Goal: Task Accomplishment & Management: Complete application form

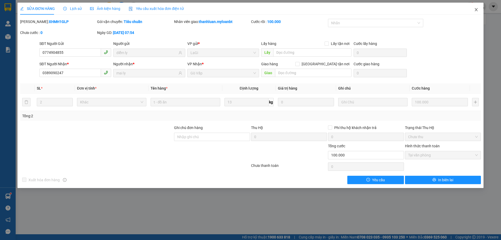
click at [476, 11] on icon "close" at bounding box center [476, 10] width 4 height 4
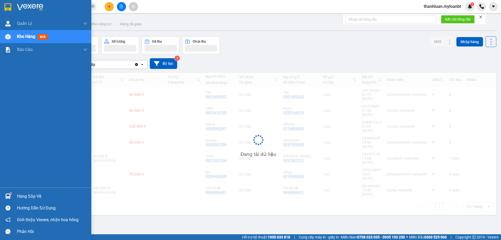
click at [9, 196] on img at bounding box center [7, 195] width 5 height 5
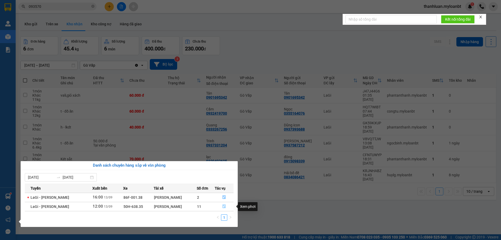
click at [223, 205] on icon "file-done" at bounding box center [223, 206] width 3 height 4
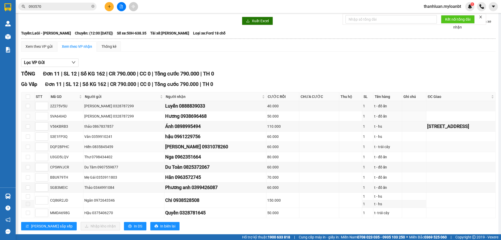
scroll to position [26, 0]
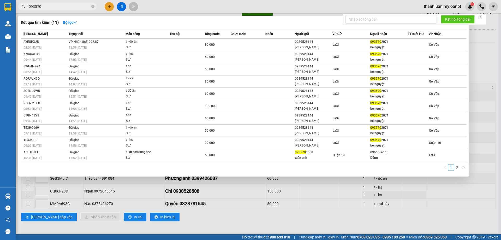
click at [51, 6] on input "093570" at bounding box center [60, 7] width 62 height 6
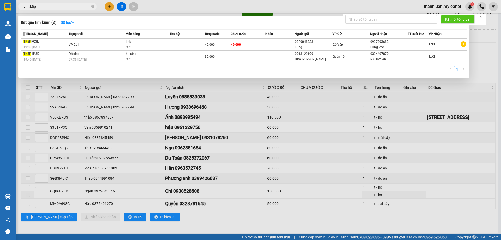
type input "tk5p"
click at [244, 118] on div at bounding box center [250, 120] width 501 height 240
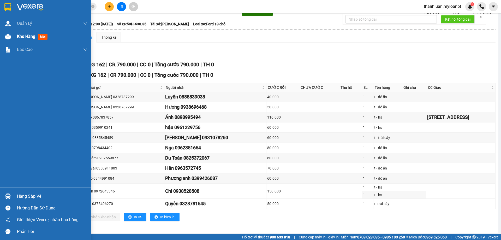
click at [5, 31] on div "Kho hàng mới" at bounding box center [45, 36] width 91 height 13
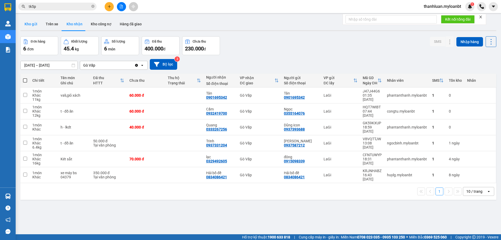
click at [35, 26] on button "Kho gửi" at bounding box center [30, 24] width 21 height 13
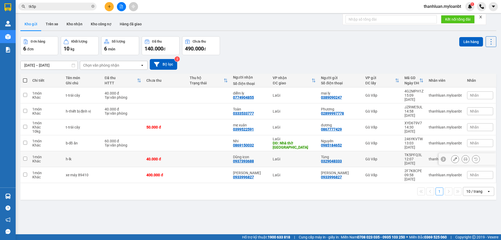
click at [98, 151] on td "h-lk" at bounding box center [82, 159] width 39 height 16
checkbox input "true"
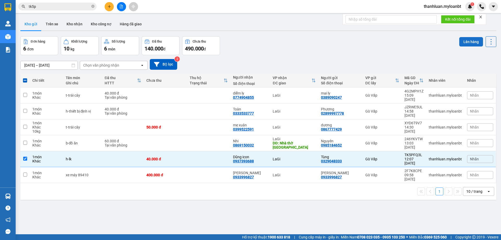
click at [469, 44] on button "Lên hàng" at bounding box center [471, 41] width 24 height 9
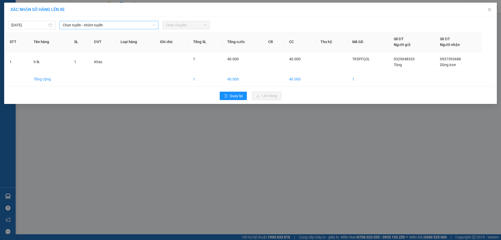
click at [116, 24] on span "Chọn tuyến - nhóm tuyến" at bounding box center [109, 25] width 93 height 8
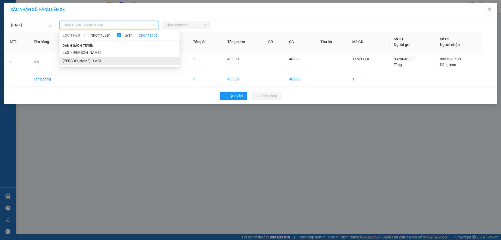
click at [105, 57] on li "Hồ Chí Minh - LaGi" at bounding box center [119, 61] width 120 height 8
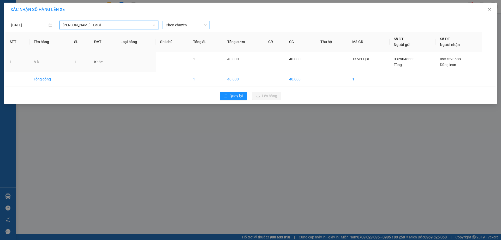
click at [193, 25] on span "Chọn chuyến" at bounding box center [186, 25] width 41 height 8
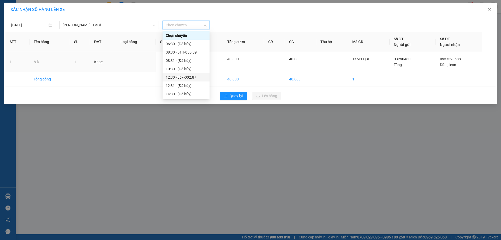
click at [183, 76] on div "12:30 - 86F-002.87" at bounding box center [186, 77] width 41 height 6
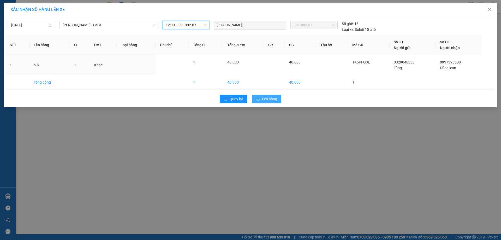
click at [279, 96] on button "Lên hàng" at bounding box center [266, 99] width 29 height 8
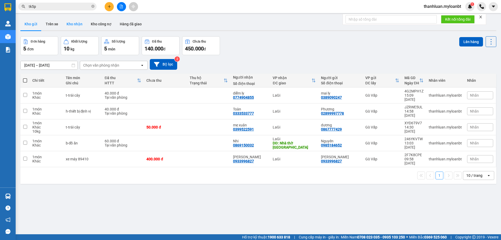
click at [77, 22] on button "Kho nhận" at bounding box center [74, 24] width 24 height 13
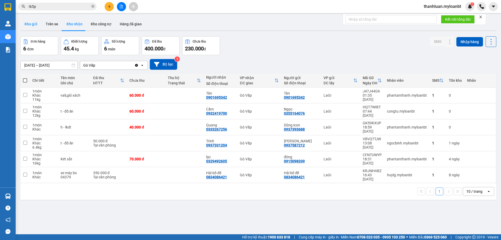
click at [26, 29] on button "Kho gửi" at bounding box center [30, 24] width 21 height 13
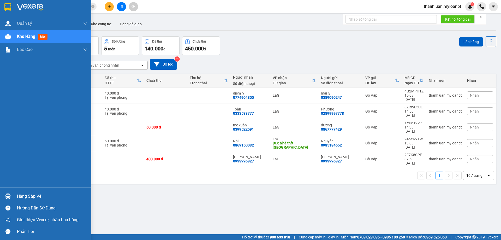
click at [22, 193] on div "Hàng sắp về" at bounding box center [52, 196] width 70 height 8
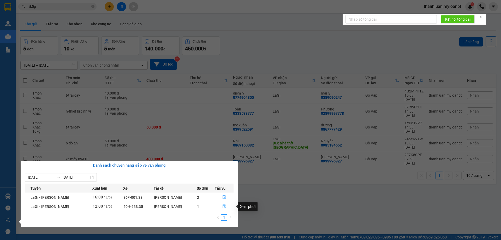
click at [219, 207] on button "button" at bounding box center [224, 206] width 19 height 8
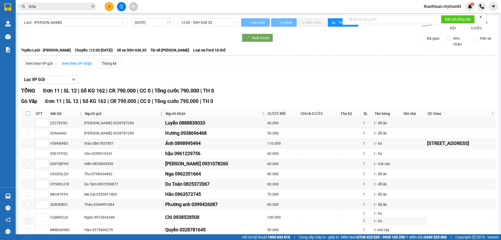
click at [29, 116] on label at bounding box center [28, 114] width 4 height 6
click at [29, 116] on input "checkbox" at bounding box center [28, 113] width 4 height 4
checkbox input "true"
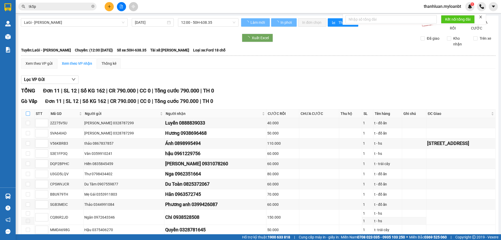
checkbox input "true"
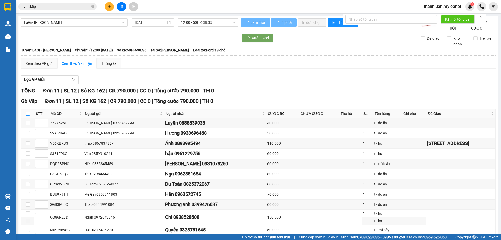
checkbox input "true"
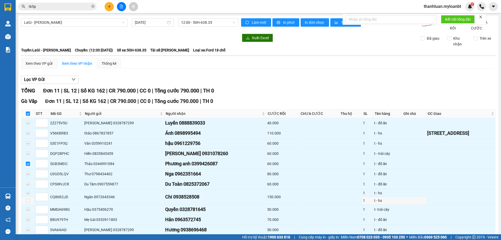
click at [29, 116] on label at bounding box center [28, 114] width 4 height 6
click at [29, 116] on input "checkbox" at bounding box center [28, 113] width 4 height 4
checkbox input "false"
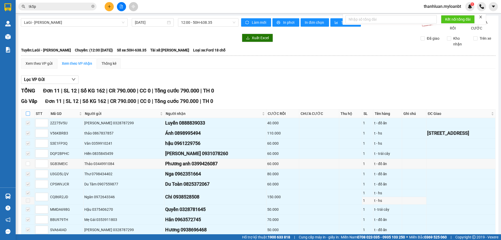
click at [29, 116] on label at bounding box center [28, 114] width 4 height 6
click at [29, 116] on input "checkbox" at bounding box center [28, 113] width 4 height 4
checkbox input "true"
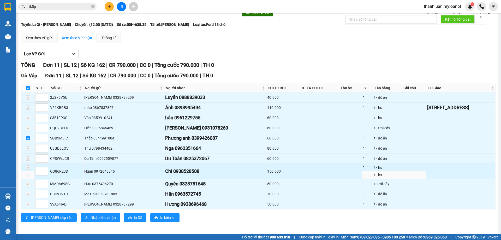
scroll to position [33, 0]
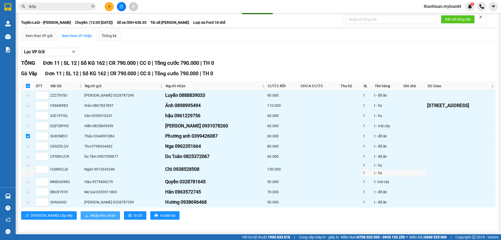
click at [90, 215] on span "Nhập kho nhận" at bounding box center [102, 215] width 25 height 6
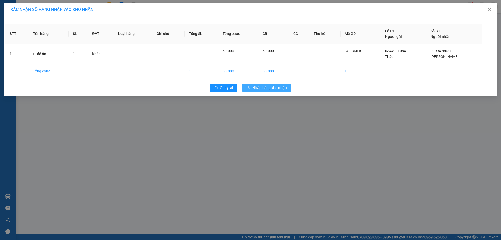
click at [261, 83] on button "Nhập hàng kho nhận" at bounding box center [266, 87] width 48 height 8
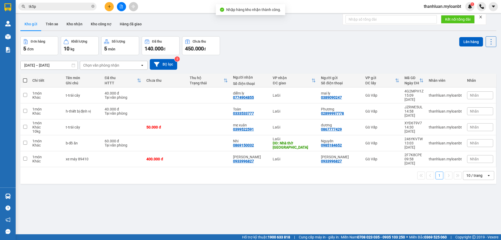
click at [26, 78] on span at bounding box center [25, 80] width 4 height 4
click at [25, 78] on input "checkbox" at bounding box center [25, 78] width 0 height 0
checkbox input "true"
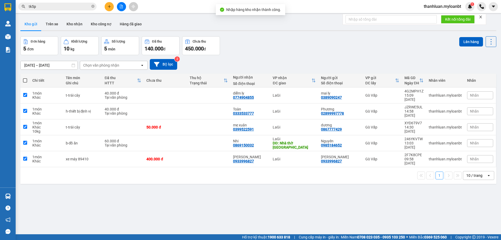
checkbox input "true"
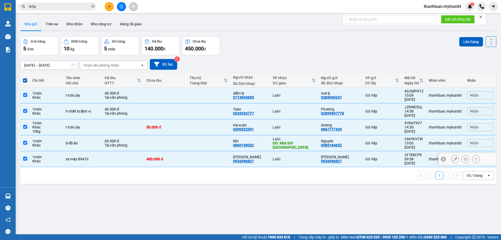
click at [197, 151] on td at bounding box center [208, 159] width 43 height 16
checkbox input "false"
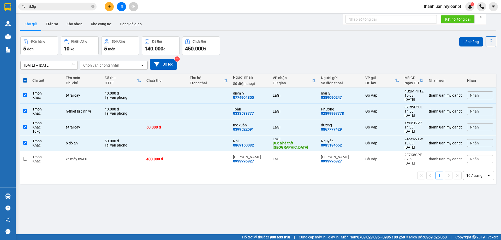
click at [455, 41] on div "Đơn hàng 5 đơn Khối lượng 10 kg Số lượng 5 món Đã thu 140.000 đ Chưa thu 450.00…" at bounding box center [258, 45] width 476 height 19
click at [465, 42] on button "Lên hàng" at bounding box center [471, 41] width 24 height 9
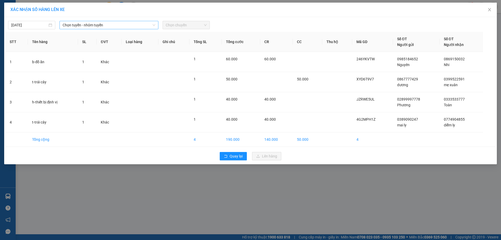
click at [126, 24] on span "Chọn tuyến - nhóm tuyến" at bounding box center [109, 25] width 93 height 8
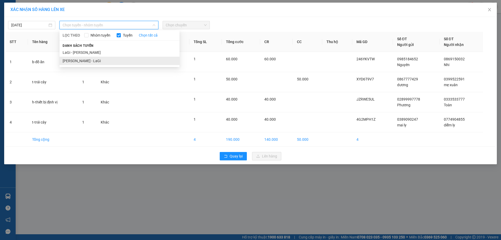
click at [117, 57] on li "Hồ Chí Minh - LaGi" at bounding box center [119, 61] width 120 height 8
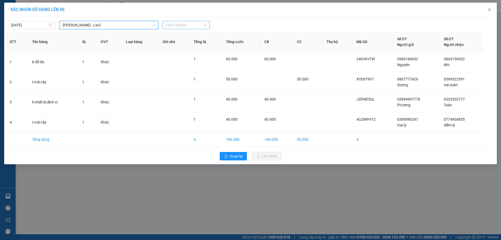
click at [191, 22] on span "Chọn chuyến" at bounding box center [186, 25] width 41 height 8
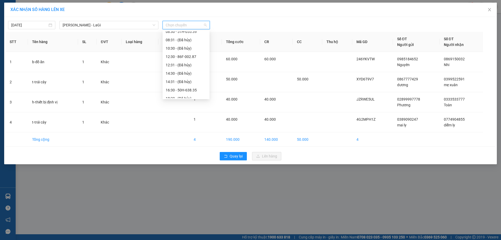
scroll to position [42, 0]
click at [179, 72] on div "16:30 - 50H-638.35" at bounding box center [185, 69] width 47 height 8
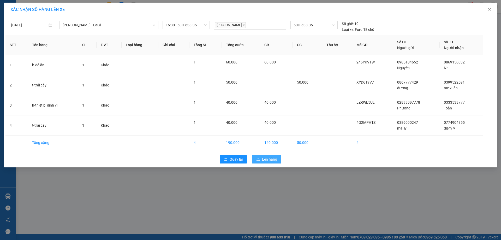
click at [270, 157] on span "Lên hàng" at bounding box center [269, 159] width 15 height 6
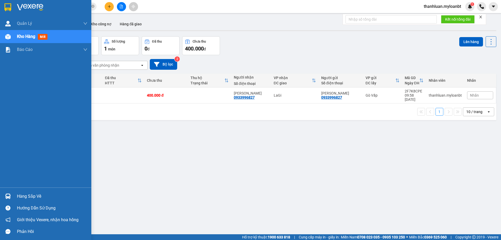
click at [9, 192] on div at bounding box center [7, 195] width 9 height 9
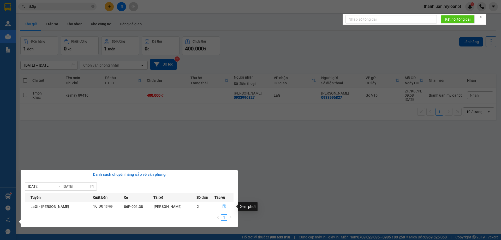
click at [222, 207] on icon "file-done" at bounding box center [224, 206] width 4 height 4
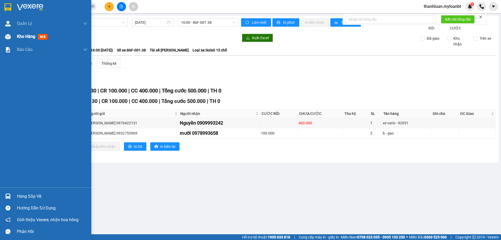
click at [10, 38] on img at bounding box center [7, 36] width 5 height 5
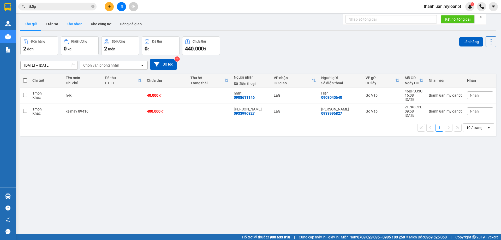
click at [75, 24] on button "Kho nhận" at bounding box center [74, 24] width 24 height 13
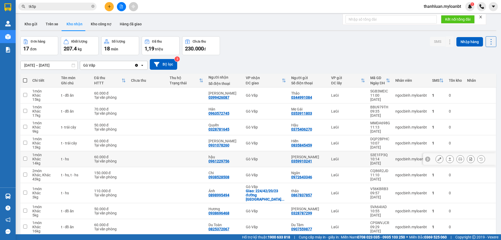
scroll to position [34, 0]
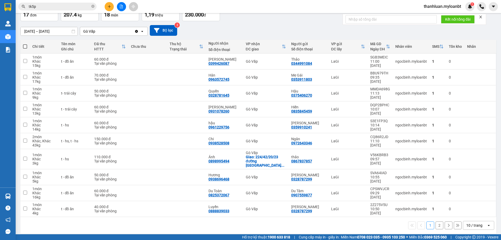
click at [60, 7] on input "tk5p" at bounding box center [60, 7] width 62 height 6
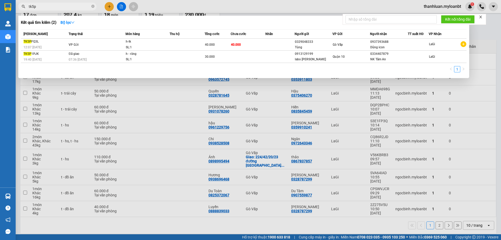
click at [60, 7] on input "tk5p" at bounding box center [60, 7] width 62 height 6
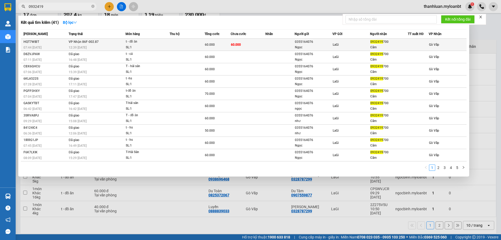
type input "0932419"
click at [179, 45] on td at bounding box center [186, 45] width 35 height 12
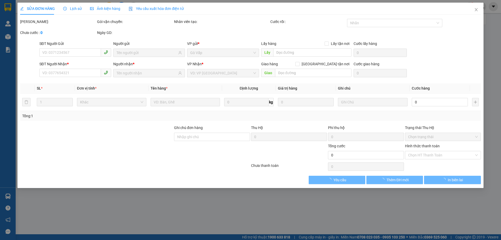
type input "0355164076"
type input "Ngọc"
type input "0932419700"
type input "Cẩm"
type input "60.000"
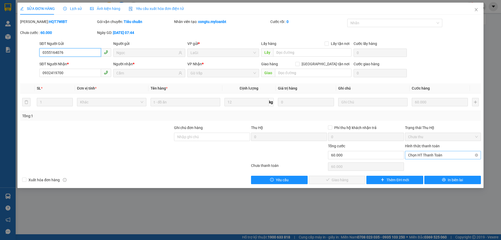
click at [432, 153] on span "Chọn HT Thanh Toán" at bounding box center [443, 155] width 70 height 8
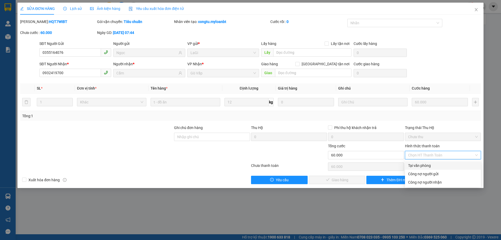
click at [430, 163] on div "Tại văn phòng" at bounding box center [443, 165] width 70 height 6
type input "0"
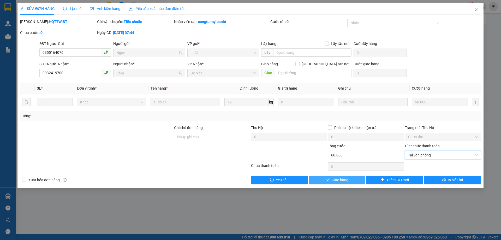
click at [334, 180] on span "Giao hàng" at bounding box center [339, 180] width 17 height 6
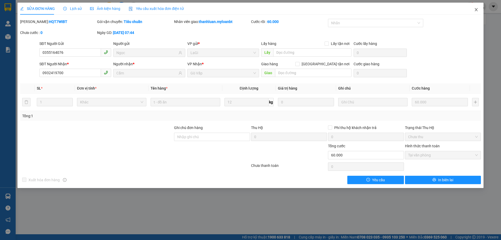
click at [478, 8] on span "Close" at bounding box center [476, 10] width 15 height 15
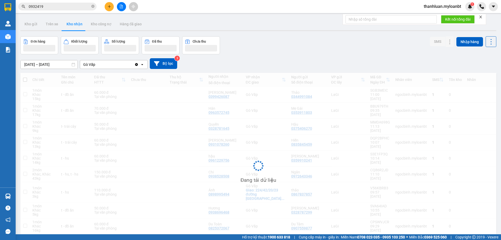
click at [73, 5] on input "0932419" at bounding box center [60, 7] width 62 height 6
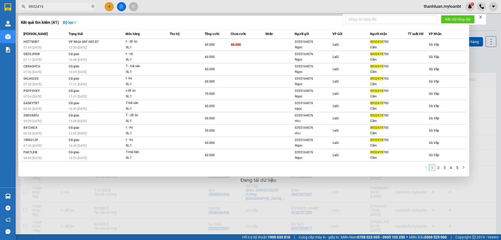
click at [73, 5] on input "0932419" at bounding box center [60, 7] width 62 height 6
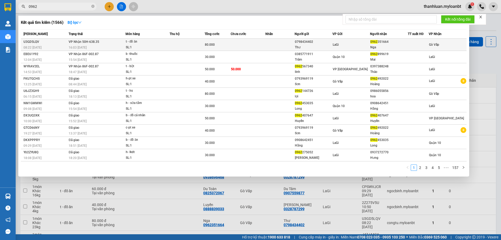
type input "0962"
click at [375, 43] on span "0962" at bounding box center [373, 42] width 7 height 4
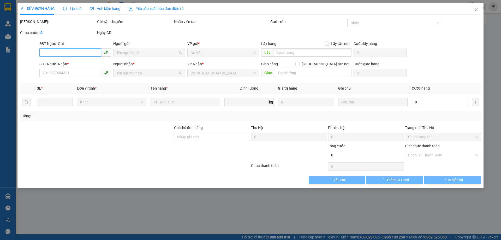
type input "0798434402"
type input "Thư"
type input "0962351664"
type input "Nga"
type input "80.000"
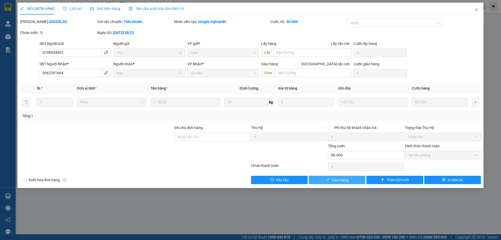
click at [355, 181] on button "Giao hàng" at bounding box center [336, 179] width 57 height 8
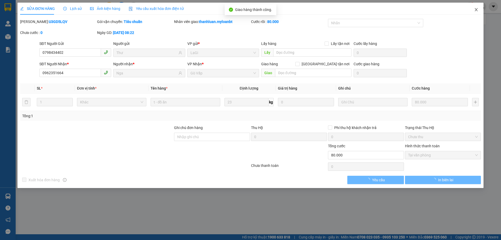
click at [477, 10] on icon "close" at bounding box center [476, 10] width 4 height 4
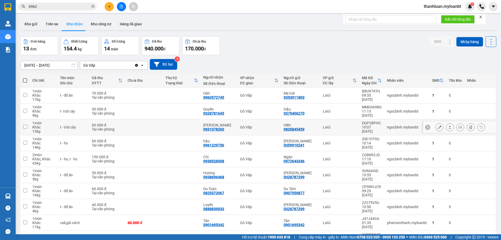
click at [252, 125] on div "Gò Vấp" at bounding box center [259, 127] width 38 height 4
checkbox input "true"
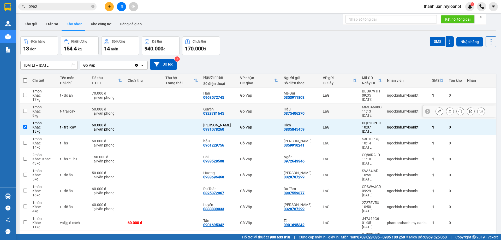
click at [244, 105] on td "Gò Vấp" at bounding box center [259, 111] width 44 height 16
checkbox input "true"
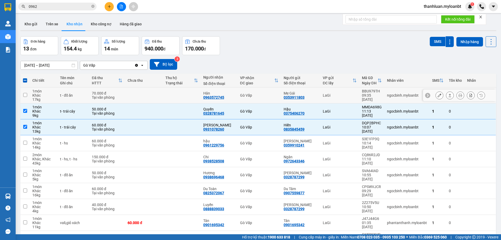
click at [245, 94] on div "Gò Vấp" at bounding box center [259, 95] width 38 height 4
checkbox input "true"
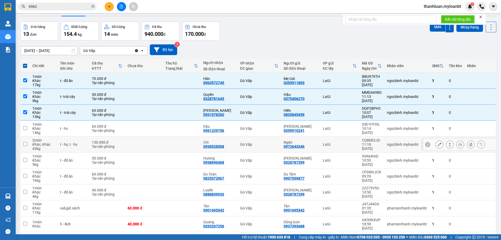
scroll to position [30, 0]
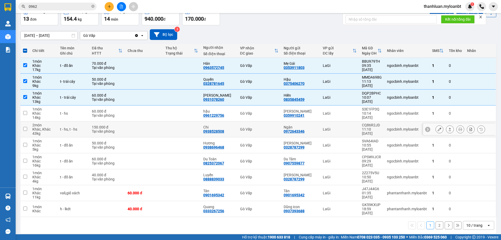
click at [448, 129] on icon at bounding box center [450, 129] width 4 height 4
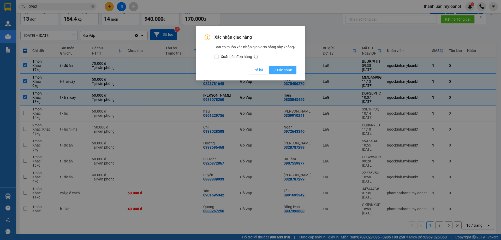
click at [284, 68] on span "Xác nhận" at bounding box center [282, 70] width 19 height 6
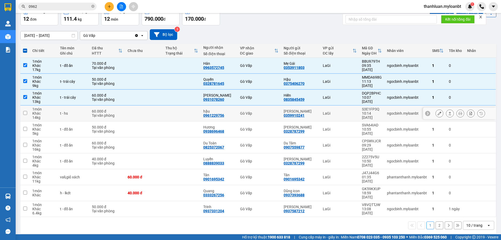
click at [380, 109] on td "S3E1FP3Q 10:14 13/09" at bounding box center [371, 113] width 25 height 16
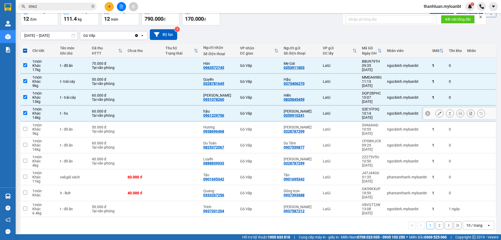
checkbox input "true"
click at [325, 131] on div "LaGi" at bounding box center [340, 129] width 34 height 4
checkbox input "true"
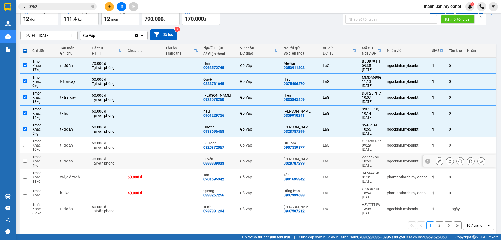
click at [242, 155] on td "Gò Vấp" at bounding box center [259, 161] width 44 height 16
checkbox input "true"
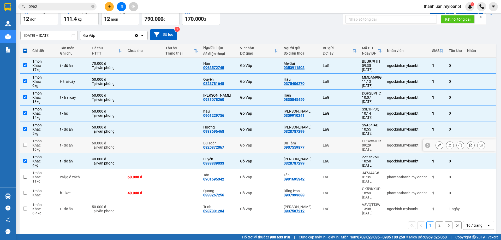
click at [240, 143] on div "Gò Vấp" at bounding box center [259, 145] width 38 height 4
checkbox input "true"
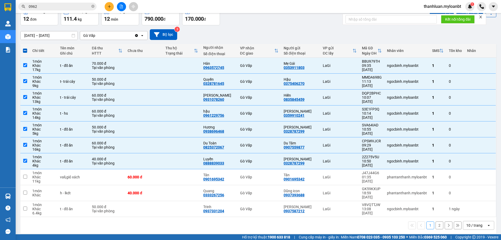
click at [478, 221] on div "10 / trang" at bounding box center [474, 225] width 23 height 8
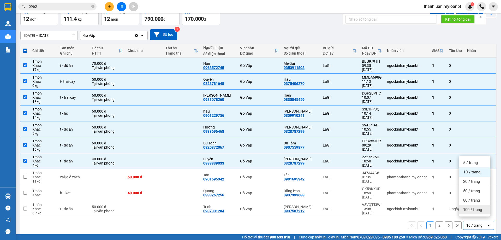
click at [468, 209] on span "100 / trang" at bounding box center [472, 209] width 19 height 5
checkbox input "false"
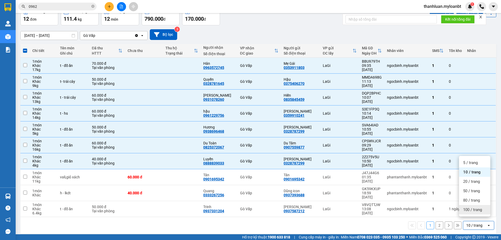
checkbox input "false"
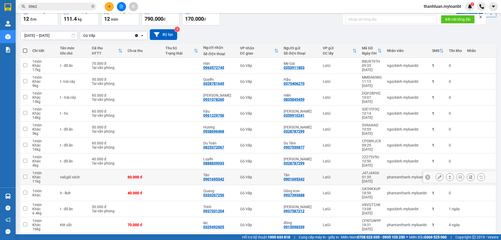
scroll to position [56, 0]
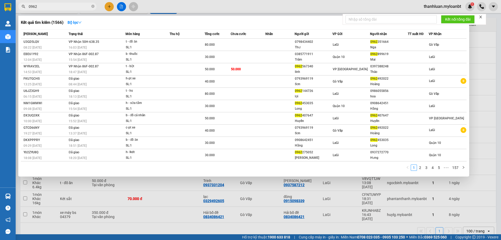
click at [74, 3] on span "0962" at bounding box center [57, 7] width 78 height 8
click at [72, 5] on input "0962" at bounding box center [60, 7] width 62 height 6
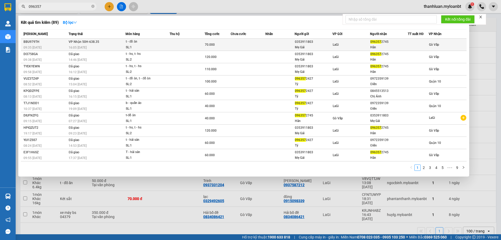
type input "096357"
click at [231, 43] on td at bounding box center [248, 45] width 35 height 12
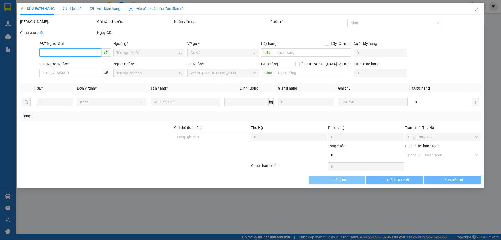
type input "0353911803"
type input "Mẹ Gái"
type input "0963572745"
type input "Hân"
type input "70.000"
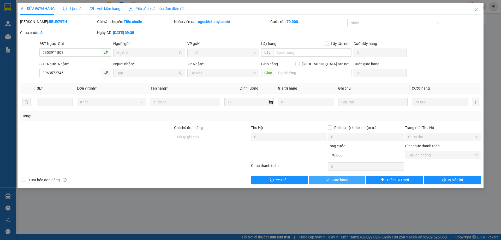
click at [338, 179] on span "Giao hàng" at bounding box center [339, 180] width 17 height 6
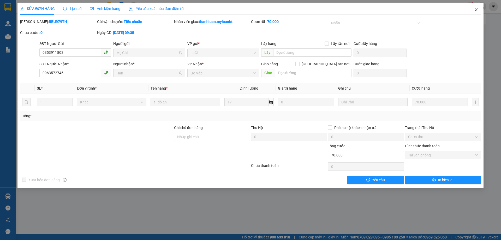
click at [478, 13] on span "Close" at bounding box center [476, 10] width 15 height 15
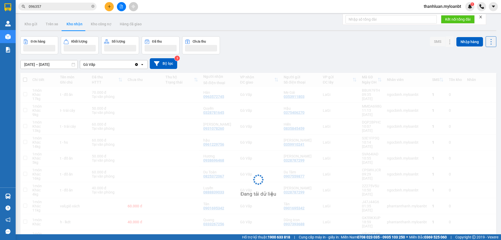
click at [59, 8] on input "096357" at bounding box center [60, 7] width 62 height 6
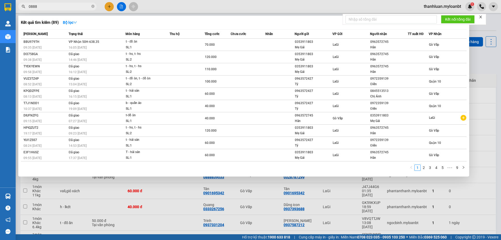
type input "08888"
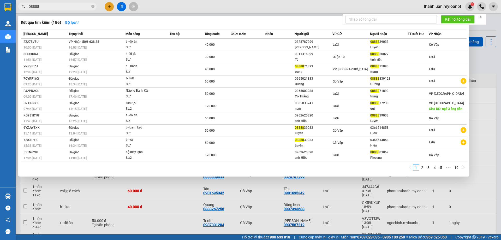
click at [68, 7] on input "08888" at bounding box center [60, 7] width 62 height 6
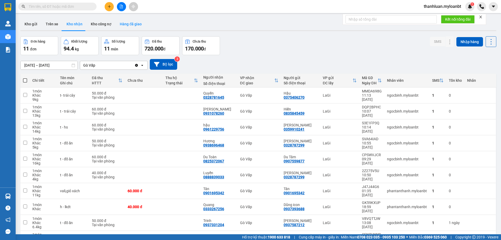
click at [128, 24] on button "Hàng đã giao" at bounding box center [131, 24] width 30 height 13
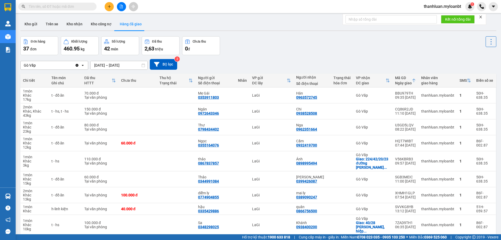
click at [78, 6] on input "text" at bounding box center [60, 7] width 62 height 6
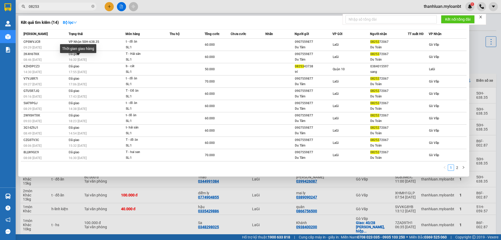
type input "08253"
click at [91, 48] on div "Thời gian giao hàng" at bounding box center [78, 48] width 36 height 9
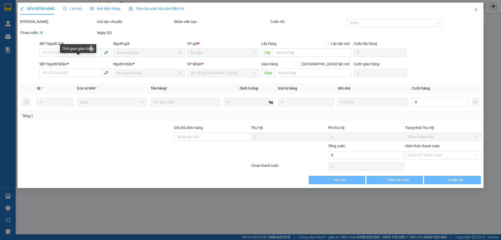
type input "0907559877"
type input "Du Tâm"
type input "0825372067"
type input "Du Toàn"
type input "60.000"
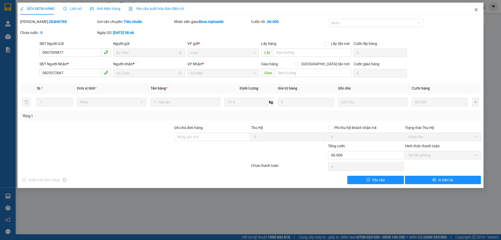
click at [469, 8] on span "Close" at bounding box center [476, 10] width 15 height 15
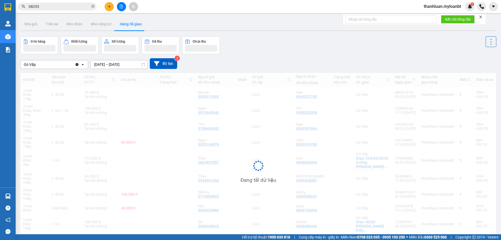
click at [52, 6] on input "08253" at bounding box center [60, 7] width 62 height 6
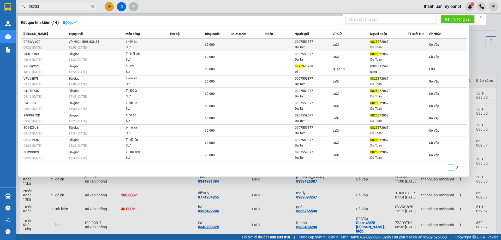
click at [136, 44] on div "t - đồ ăn" at bounding box center [145, 42] width 39 height 6
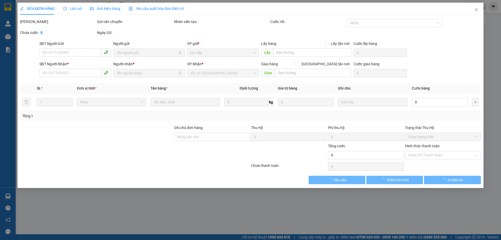
type input "0907559877"
type input "Du Tâm"
type input "0825372067"
type input "Du Toàn"
type input "60.000"
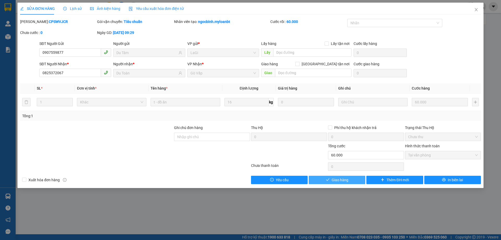
click at [347, 179] on span "Giao hàng" at bounding box center [339, 180] width 17 height 6
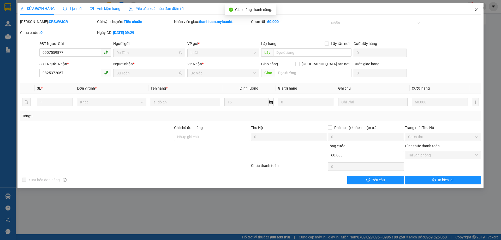
click at [477, 9] on icon "close" at bounding box center [476, 10] width 4 height 4
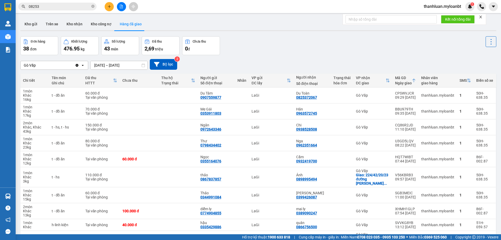
click at [75, 5] on input "08253" at bounding box center [60, 7] width 62 height 6
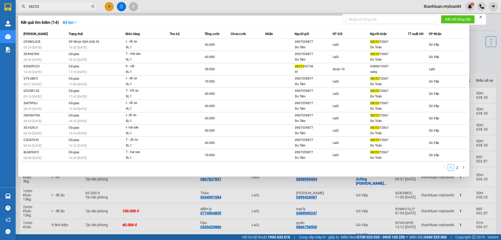
click at [75, 5] on input "08253" at bounding box center [60, 7] width 62 height 6
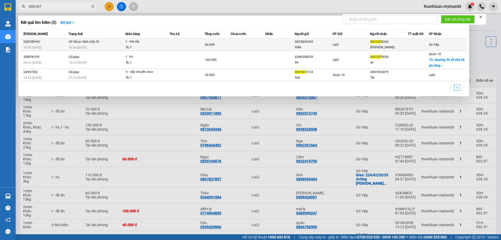
type input "093107"
click at [248, 41] on td at bounding box center [248, 45] width 35 height 12
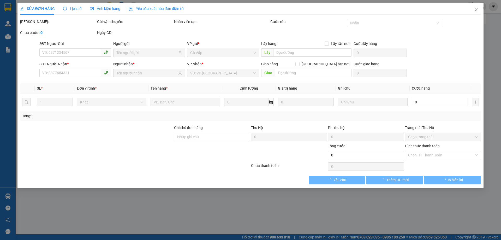
type input "0835845459"
type input "Hiền"
type input "0931078260"
type input "[PERSON_NAME]"
type input "60.000"
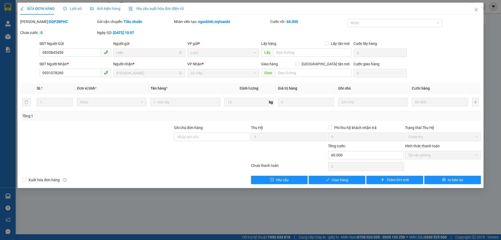
click at [345, 175] on div "Total Paid Fee 60.000 Total UnPaid Fee 0 Cash Collection Total Fee Mã ĐH: DQP2B…" at bounding box center [250, 101] width 460 height 165
click at [348, 184] on button "Giao hàng" at bounding box center [336, 179] width 57 height 8
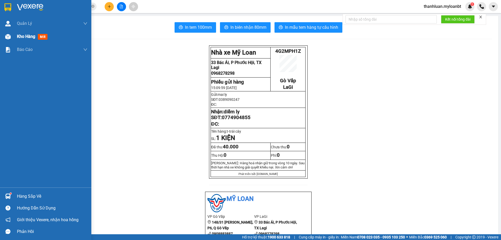
click at [22, 37] on span "Kho hàng" at bounding box center [26, 36] width 18 height 5
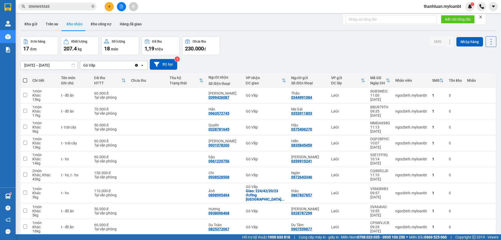
click at [110, 7] on icon "plus" at bounding box center [109, 6] width 3 height 0
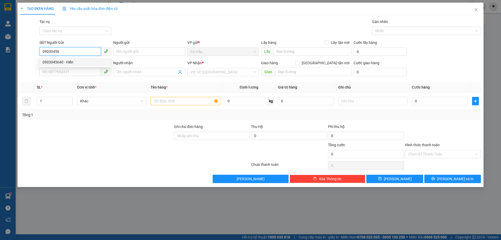
click at [71, 63] on div "0903045640 - Hiển" at bounding box center [75, 62] width 65 height 6
type input "0903045640"
type input "Hiển"
type input "0834531591"
type input "Hiếu"
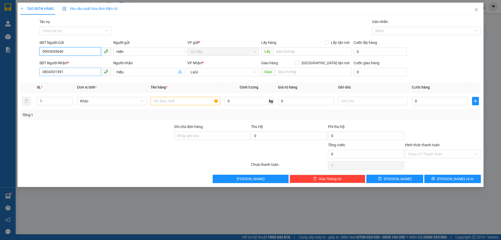
type input "0903045640"
click at [87, 73] on input "0834531591" at bounding box center [70, 72] width 62 height 8
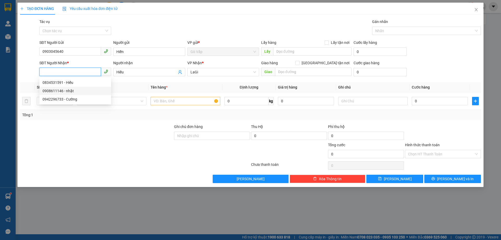
click at [92, 91] on div "0908611146 - nhật" at bounding box center [75, 91] width 65 height 6
type input "0908611146"
type input "nhật"
type input "0908611146"
click at [172, 98] on input "text" at bounding box center [184, 101] width 69 height 8
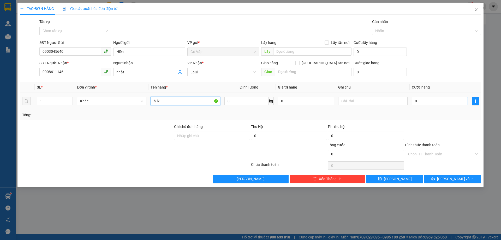
type input "h-lk"
click at [434, 104] on input "0" at bounding box center [439, 101] width 56 height 8
type input "04"
type input "4"
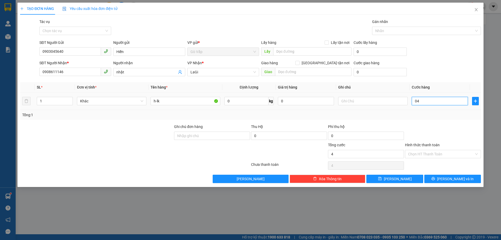
type input "040"
type input "40"
type input "40.000"
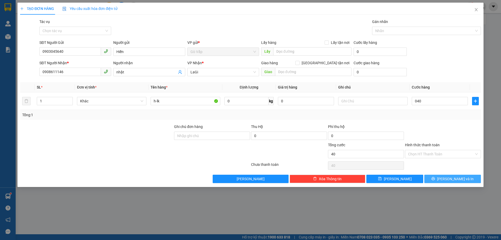
type input "40.000"
click at [447, 180] on button "[PERSON_NAME] và In" at bounding box center [452, 178] width 57 height 8
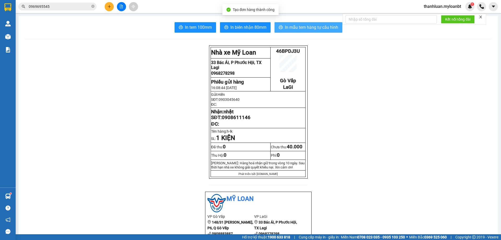
click at [296, 28] on span "In mẫu tem hàng tự cấu hình" at bounding box center [311, 27] width 53 height 7
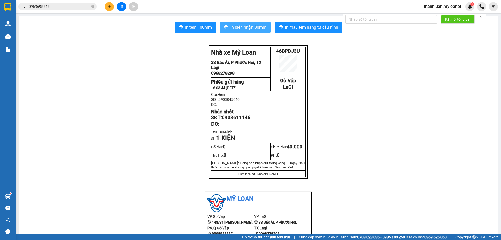
click at [233, 29] on span "In biên nhận 80mm" at bounding box center [248, 27] width 36 height 7
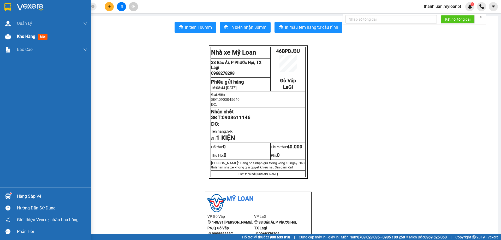
click at [2, 37] on div "Kho hàng mới" at bounding box center [45, 36] width 91 height 13
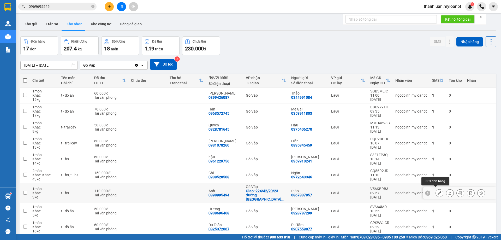
click at [436, 189] on button at bounding box center [438, 192] width 7 height 9
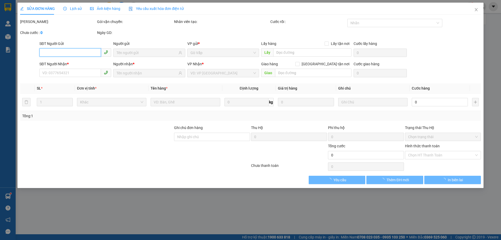
type input "0867837857"
type input "thảo"
type input "0898995494"
type input "Ánh"
checkbox input "true"
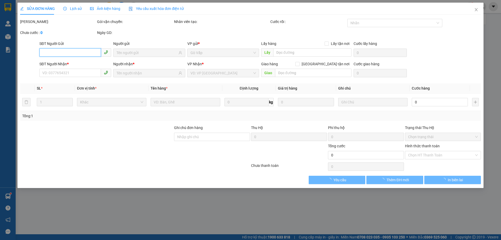
type input "[STREET_ADDRESS]"
type input "110.000"
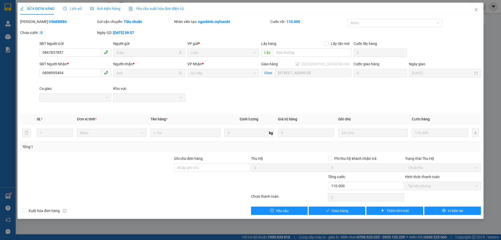
scroll to position [0, 18]
click at [319, 82] on div "Giao hàng [GEOGRAPHIC_DATA] tận nơi [STREET_ADDRESS]" at bounding box center [306, 73] width 92 height 25
click at [339, 104] on div "SĐT Người Nhận * 0898995494 Người nhận * Ánh VP Nhận * Gò Vấp Giao hàng [GEOG…" at bounding box center [259, 85] width 443 height 49
click at [293, 116] on th "Giá trị hàng" at bounding box center [306, 119] width 60 height 10
click at [476, 9] on icon "close" at bounding box center [475, 9] width 3 height 3
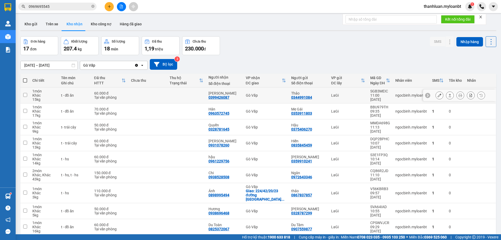
click at [138, 97] on td at bounding box center [147, 95] width 39 height 16
checkbox input "true"
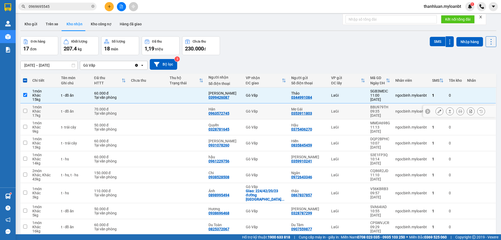
click at [177, 114] on td at bounding box center [186, 111] width 39 height 16
checkbox input "true"
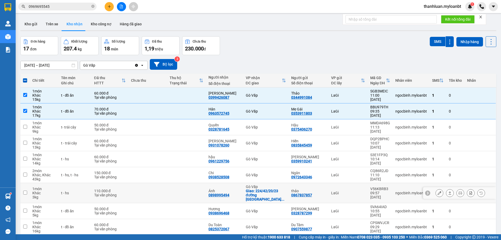
drag, startPoint x: 200, startPoint y: 81, endPoint x: 338, endPoint y: 191, distance: 176.6
click at [338, 191] on div "LaGi" at bounding box center [348, 193] width 34 height 4
checkbox input "true"
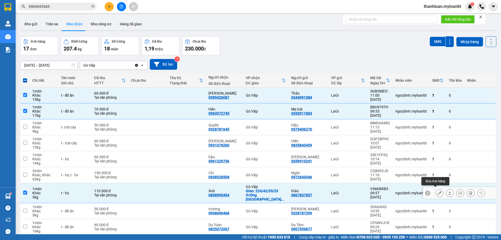
click at [437, 189] on button at bounding box center [438, 192] width 7 height 9
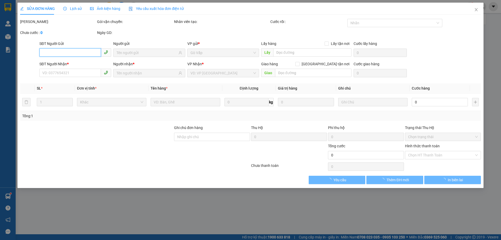
type input "0867837857"
type input "thảo"
type input "0898995494"
type input "Ánh"
checkbox input "true"
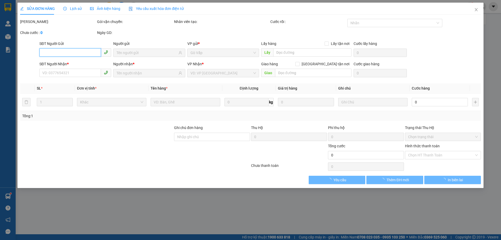
type input "[STREET_ADDRESS]"
type input "110.000"
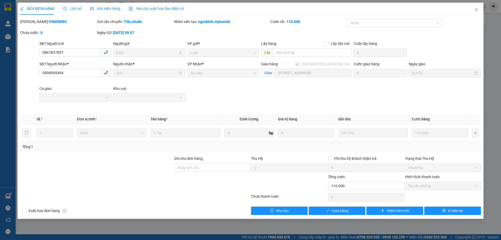
click at [286, 84] on div "Giao hàng [GEOGRAPHIC_DATA] tận nơi [STREET_ADDRESS]" at bounding box center [306, 73] width 92 height 25
click at [289, 87] on div "SĐT Người Nhận * 0898995494 Người nhận * Ánh VP Nhận * Gò Vấp Giao hàng [GEOG…" at bounding box center [259, 85] width 443 height 49
click at [478, 8] on span "Close" at bounding box center [476, 10] width 15 height 15
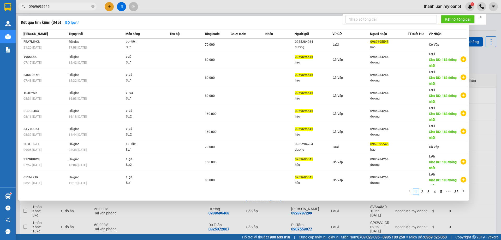
click at [70, 9] on input "0969695545" at bounding box center [60, 7] width 62 height 6
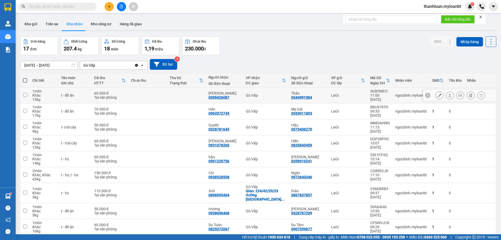
click at [239, 96] on div "Phương anh 0399426087" at bounding box center [224, 95] width 32 height 8
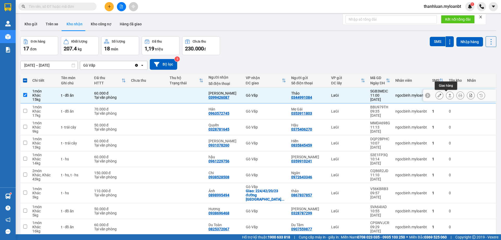
click at [448, 94] on icon at bounding box center [450, 95] width 4 height 4
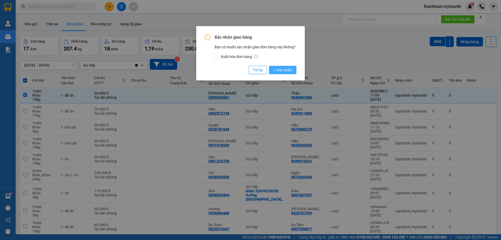
click at [284, 69] on span "Xác nhận" at bounding box center [282, 70] width 19 height 6
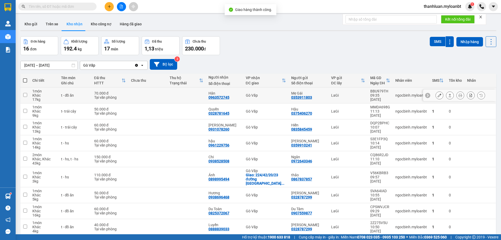
click at [237, 96] on div "Hân 0963572745" at bounding box center [224, 95] width 32 height 8
checkbox input "true"
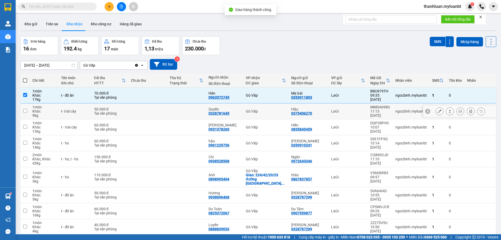
click at [254, 116] on td "Gò Vấp" at bounding box center [265, 111] width 45 height 16
checkbox input "true"
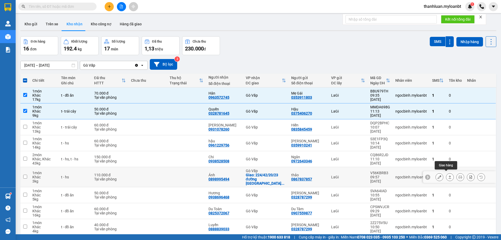
click at [448, 174] on button at bounding box center [449, 176] width 7 height 9
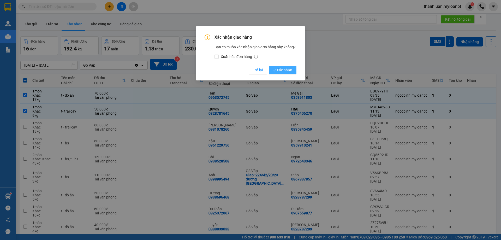
click at [276, 69] on icon "check" at bounding box center [274, 69] width 3 height 3
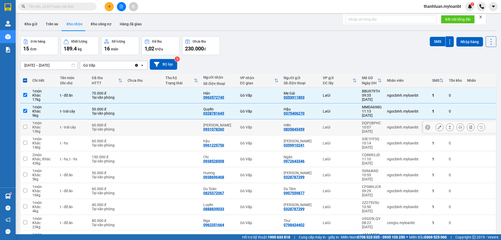
click at [241, 125] on div "Gò Vấp" at bounding box center [259, 127] width 38 height 4
checkbox input "true"
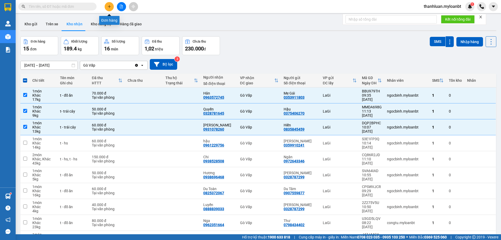
click at [109, 5] on icon "plus" at bounding box center [109, 7] width 4 height 4
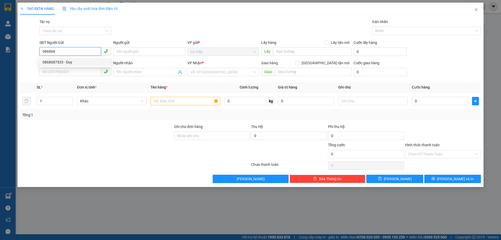
click at [89, 59] on div "0868687533 - Duy" at bounding box center [75, 62] width 72 height 8
type input "0868687533"
type input "Duy"
type input "0927818588"
type input "Khanh Hạnh"
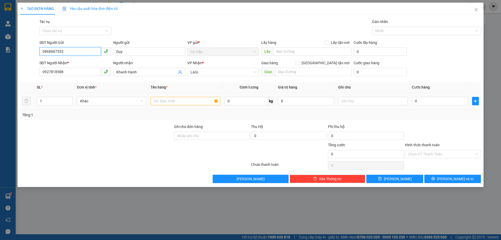
type input "0868687533"
click at [178, 98] on input "text" at bounding box center [184, 101] width 69 height 8
type input "t-pt"
click at [419, 104] on input "0" at bounding box center [439, 101] width 56 height 8
type input "4"
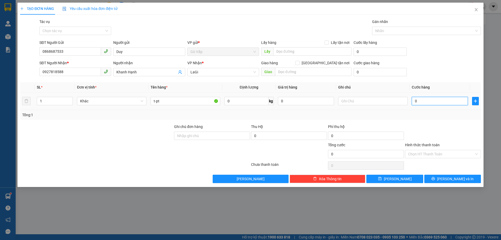
type input "4"
type input "40"
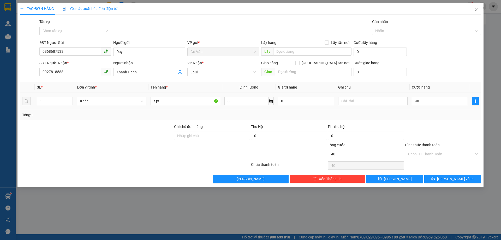
type input "40.000"
click at [450, 125] on div at bounding box center [442, 133] width 77 height 18
click at [440, 181] on button "[PERSON_NAME] và In" at bounding box center [452, 178] width 57 height 8
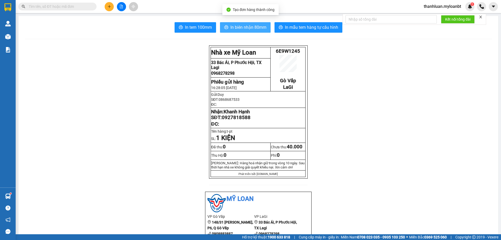
click at [251, 24] on button "In biên nhận 80mm" at bounding box center [245, 27] width 51 height 10
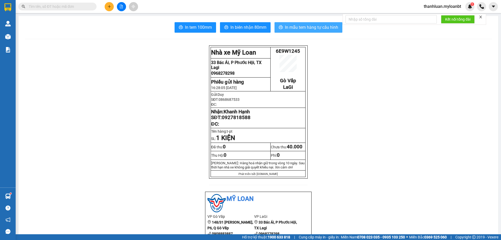
click at [316, 29] on span "In mẫu tem hàng tự cấu hình" at bounding box center [311, 27] width 53 height 7
click at [63, 7] on input "text" at bounding box center [60, 7] width 62 height 6
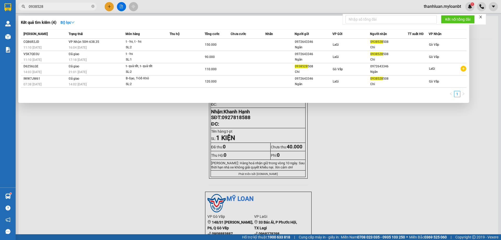
type input "0938528"
